Goal: Check status: Check status

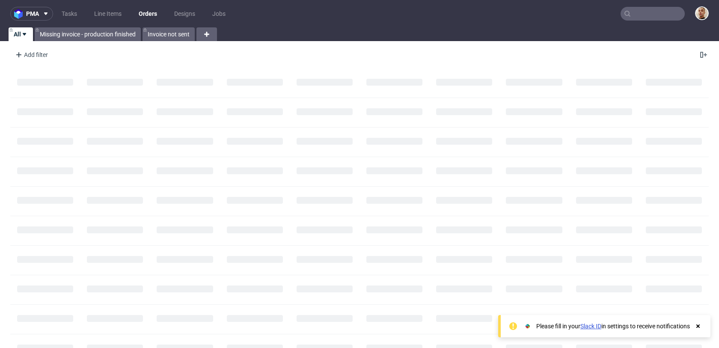
click at [661, 19] on input "text" at bounding box center [652, 14] width 64 height 14
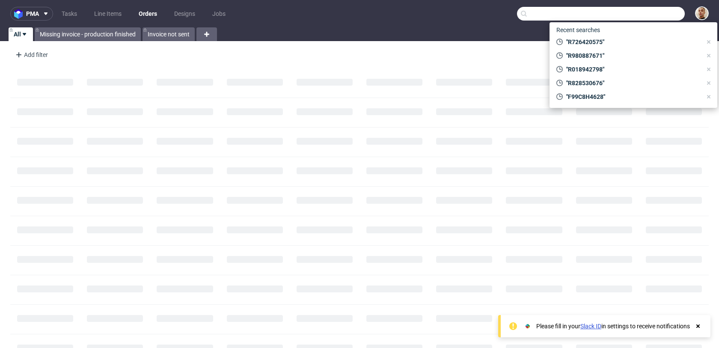
paste input "R726420575"
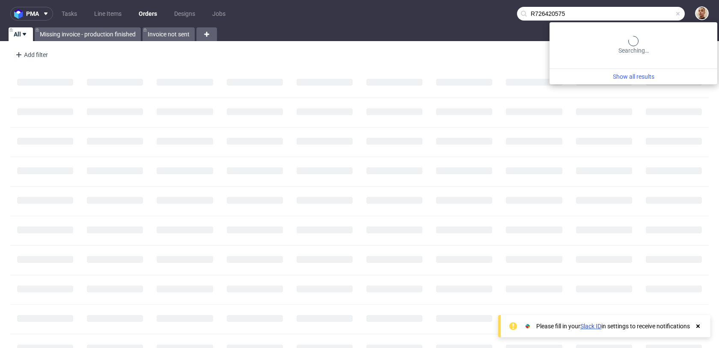
type input "R726420575"
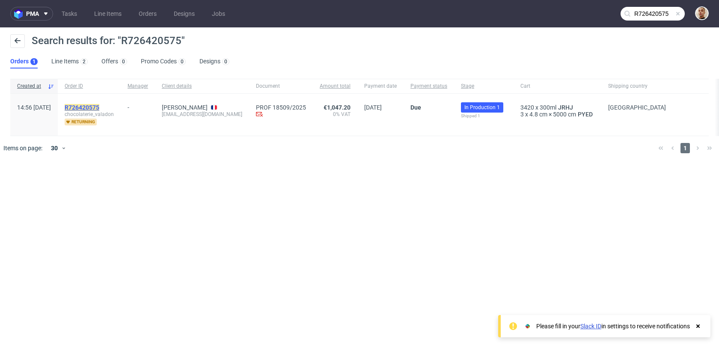
click at [99, 108] on mark "R726420575" at bounding box center [82, 107] width 35 height 7
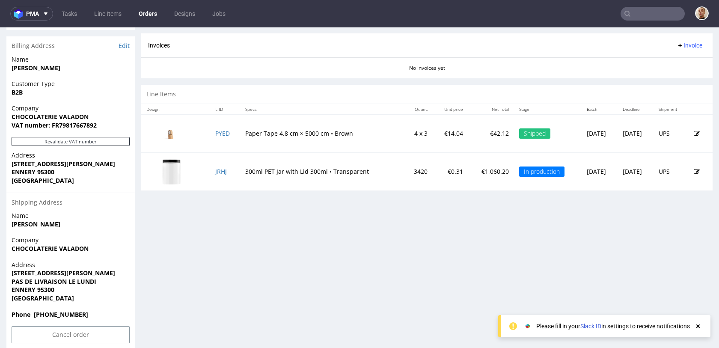
scroll to position [388, 0]
